Goal: Check status: Check status

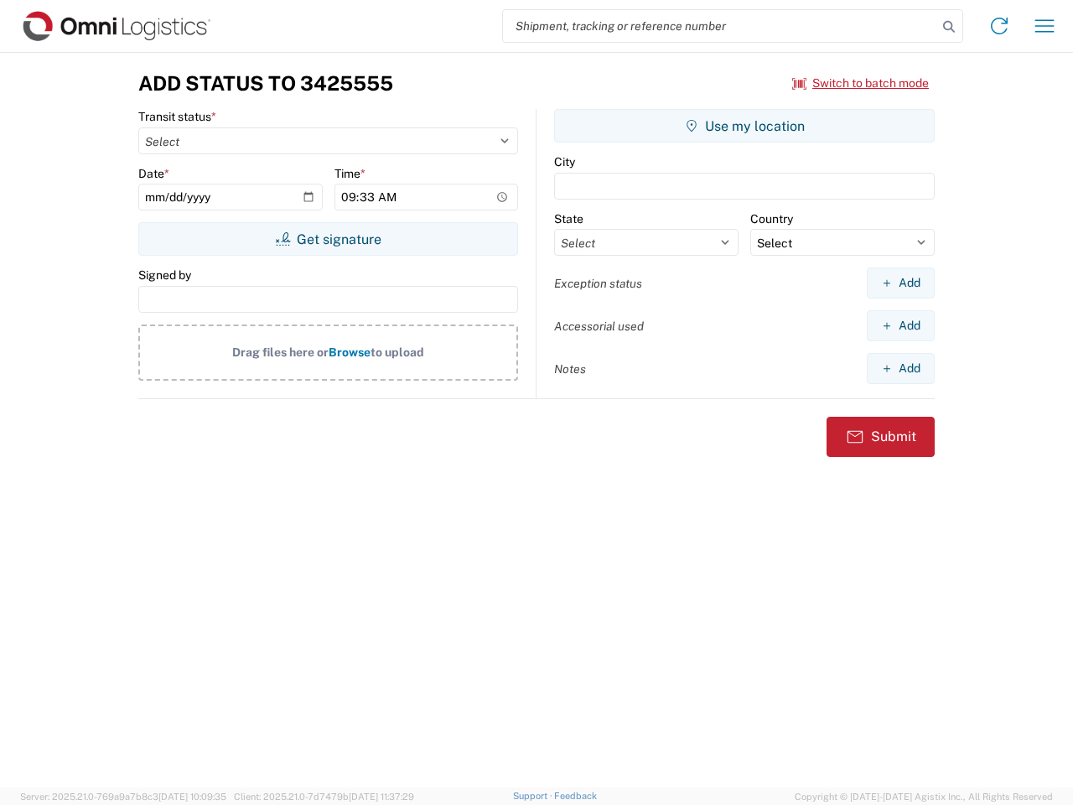
click at [720, 26] on input "search" at bounding box center [720, 26] width 434 height 32
click at [949, 27] on icon at bounding box center [949, 26] width 23 height 23
click at [1000, 26] on icon at bounding box center [999, 26] width 27 height 27
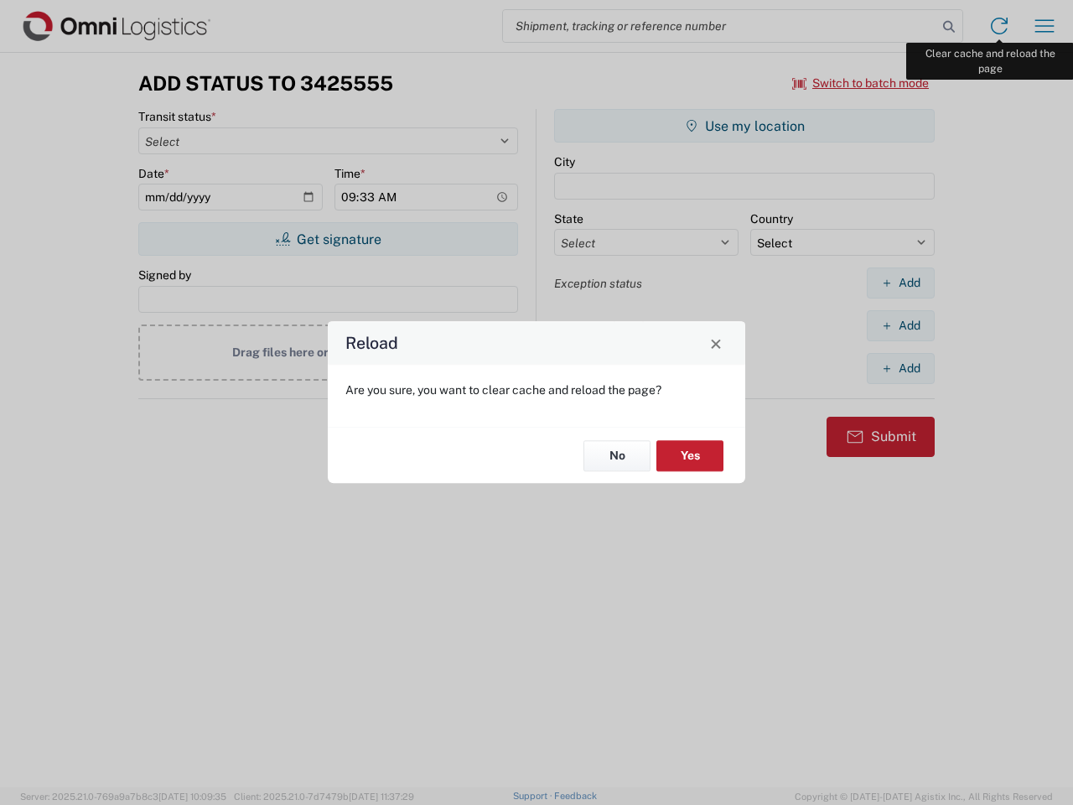
click at [1045, 26] on div "Reload Are you sure, you want to clear cache and reload the page? No Yes" at bounding box center [536, 402] width 1073 height 805
click at [861, 83] on div "Reload Are you sure, you want to clear cache and reload the page? No Yes" at bounding box center [536, 402] width 1073 height 805
click at [328, 239] on div "Reload Are you sure, you want to clear cache and reload the page? No Yes" at bounding box center [536, 402] width 1073 height 805
click at [745, 126] on div "Reload Are you sure, you want to clear cache and reload the page? No Yes" at bounding box center [536, 402] width 1073 height 805
click at [901, 283] on div "Reload Are you sure, you want to clear cache and reload the page? No Yes" at bounding box center [536, 402] width 1073 height 805
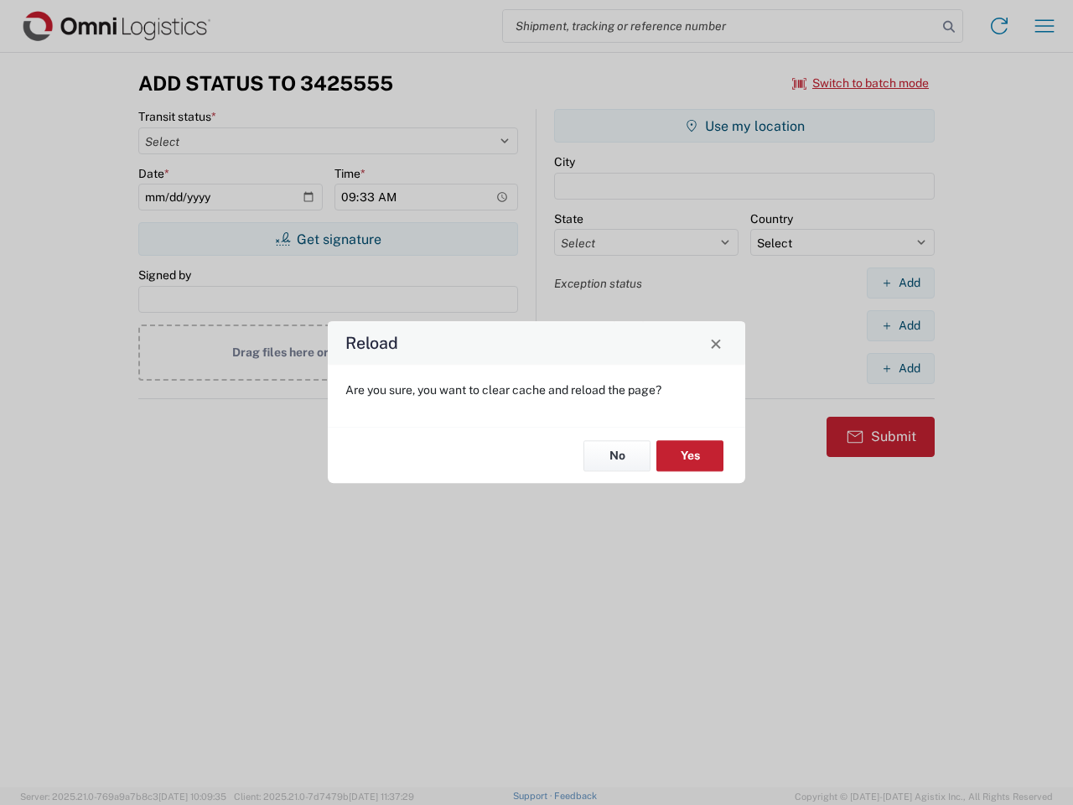
click at [901, 325] on div "Reload Are you sure, you want to clear cache and reload the page? No Yes" at bounding box center [536, 402] width 1073 height 805
click at [901, 368] on div "Reload Are you sure, you want to clear cache and reload the page? No Yes" at bounding box center [536, 402] width 1073 height 805
